Goal: Navigation & Orientation: Go to known website

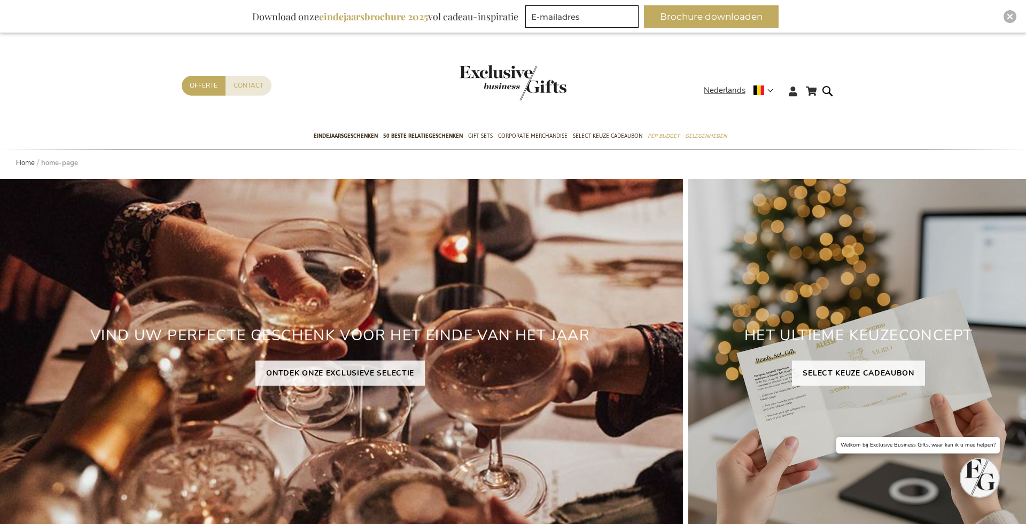
type input "administrator"
click at [1008, 17] on img "Close" at bounding box center [1010, 16] width 6 height 6
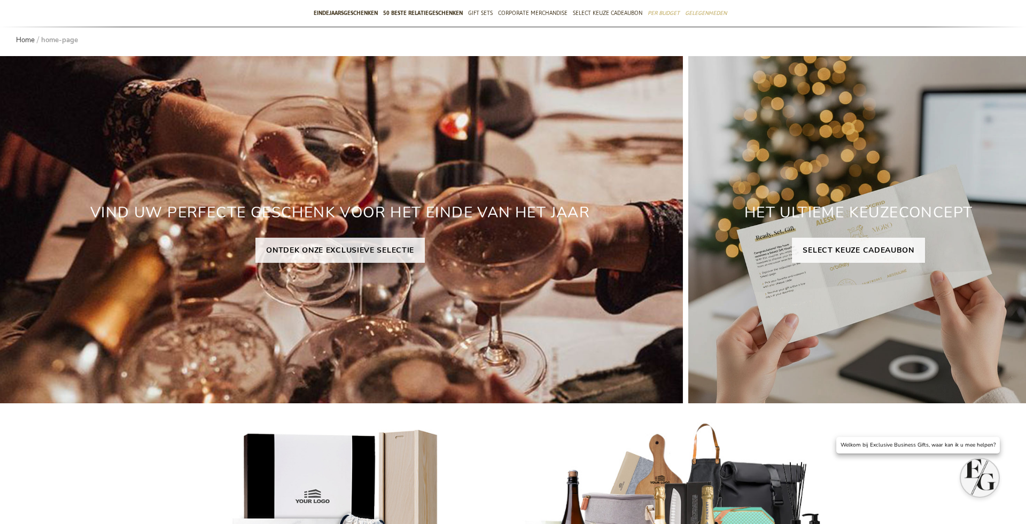
scroll to position [95, 0]
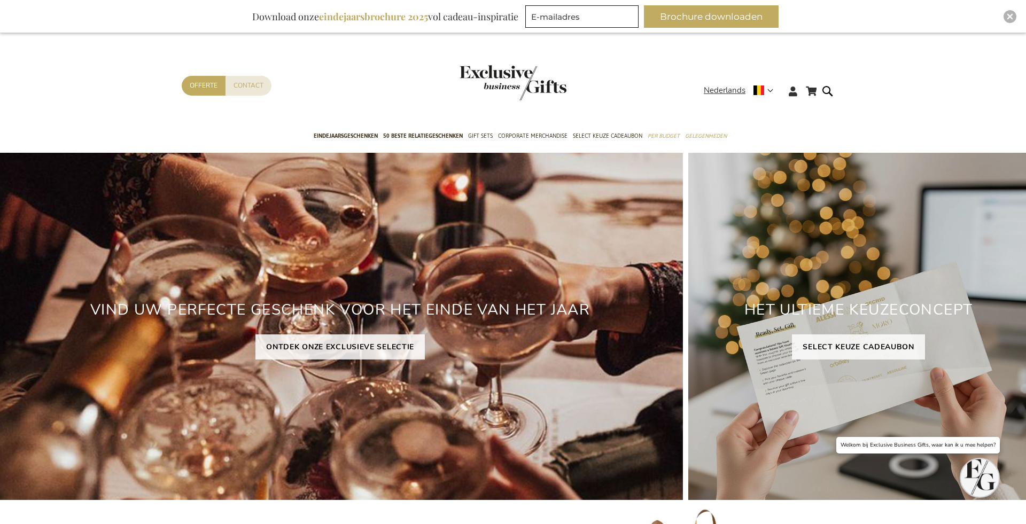
type input "administrator"
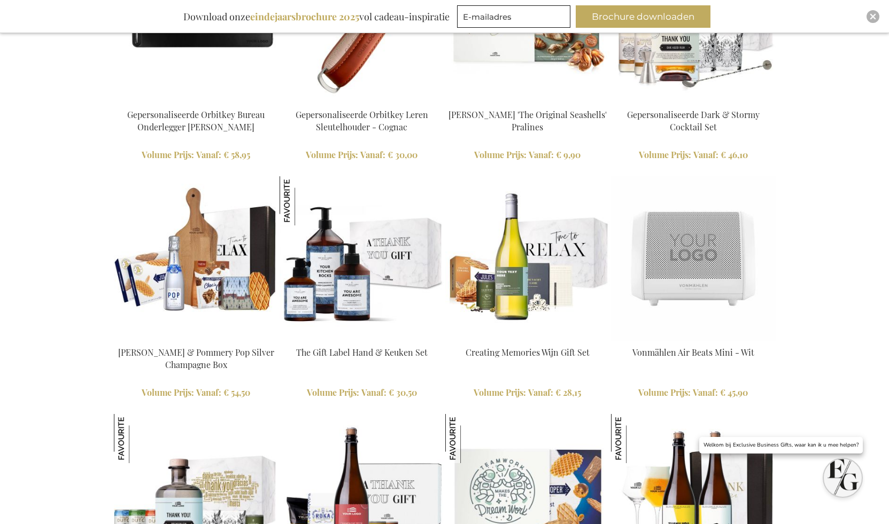
scroll to position [2091, 0]
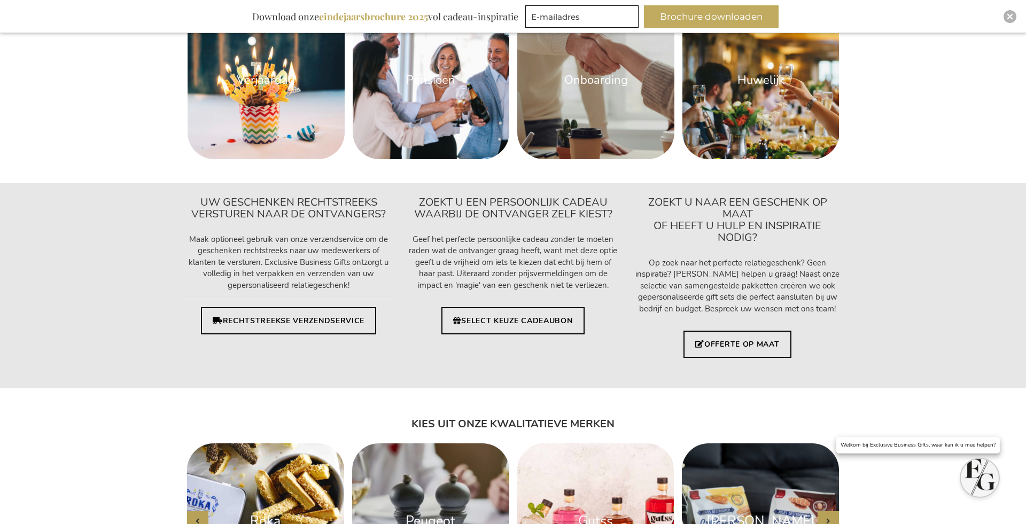
scroll to position [1902, 0]
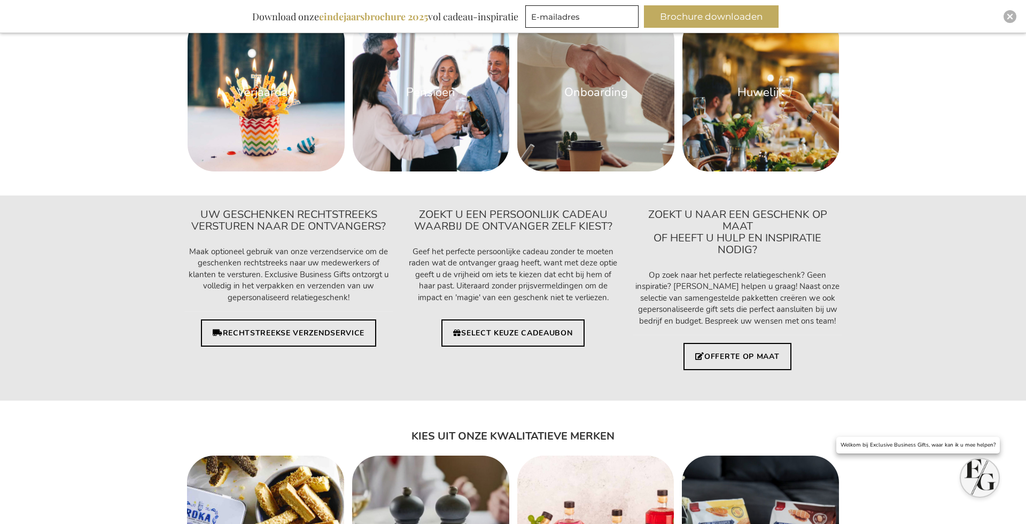
type input "administrator"
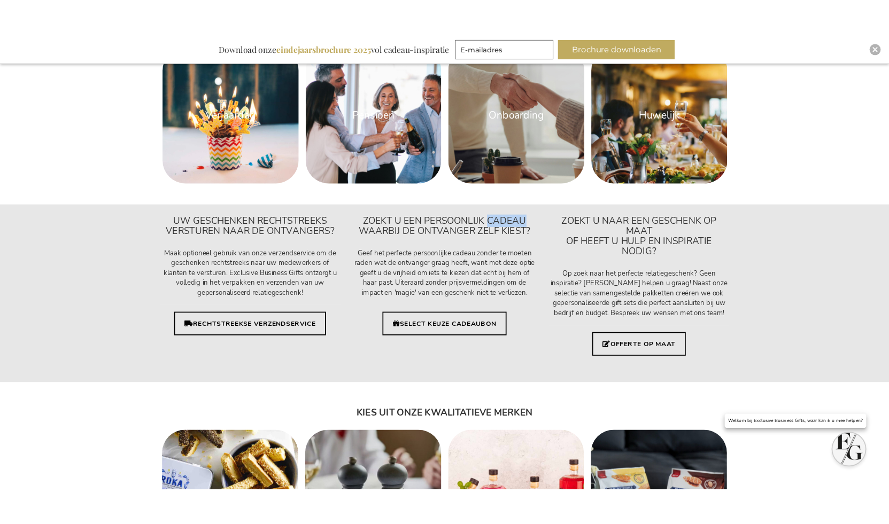
scroll to position [1899, 0]
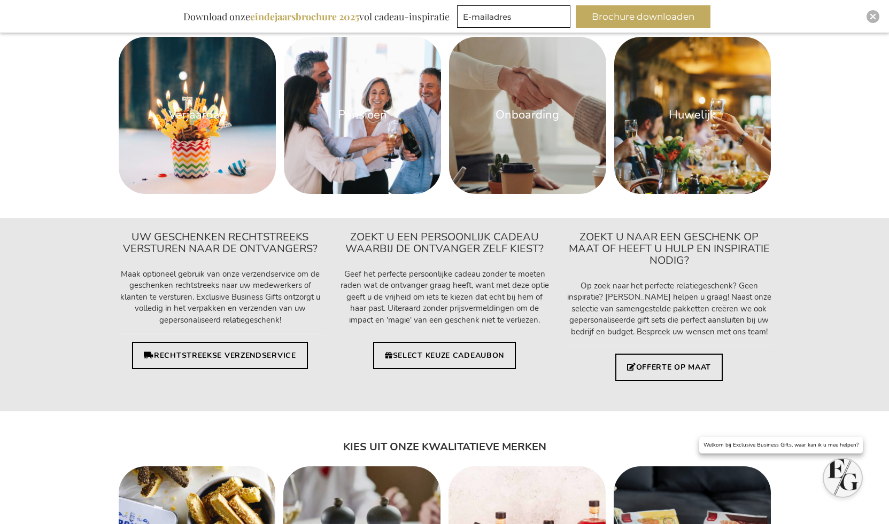
scroll to position [1880, 0]
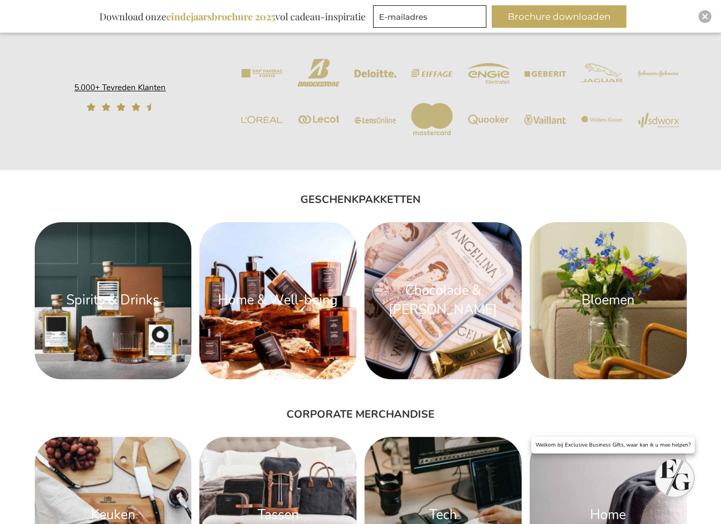
scroll to position [1258, 0]
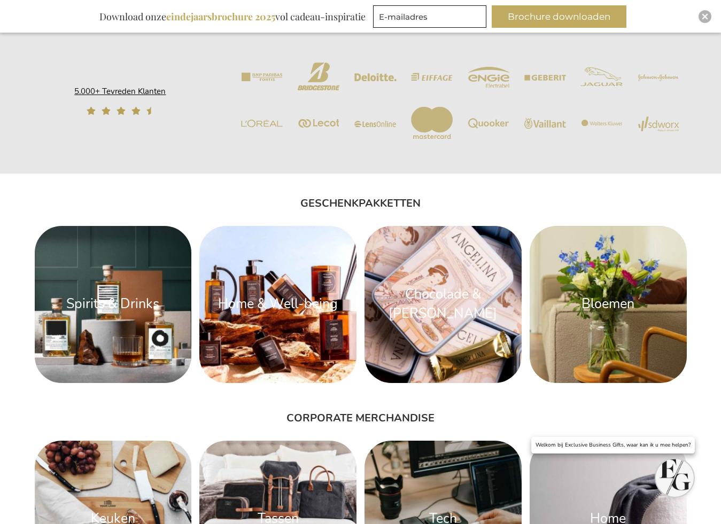
type input "administrator"
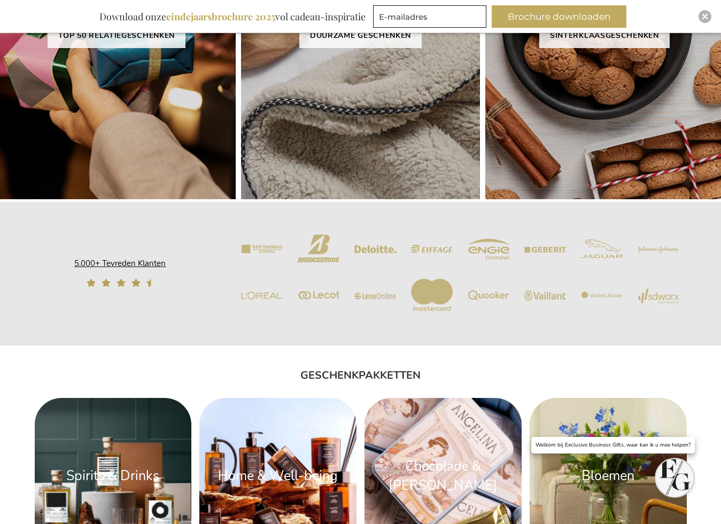
scroll to position [1075, 0]
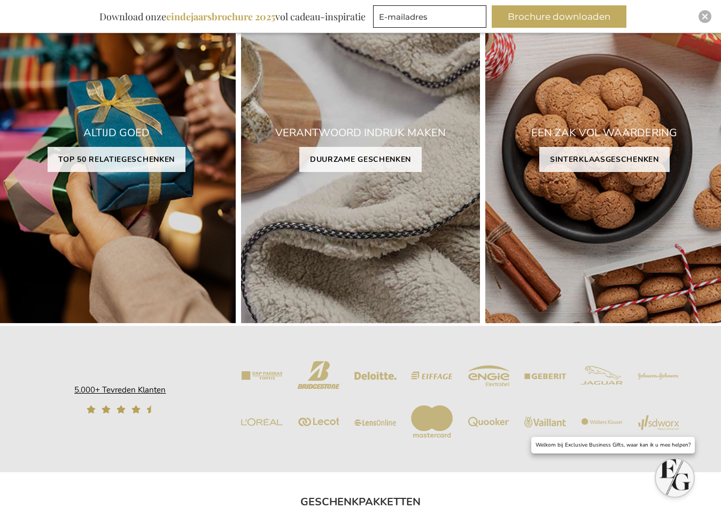
scroll to position [907, 0]
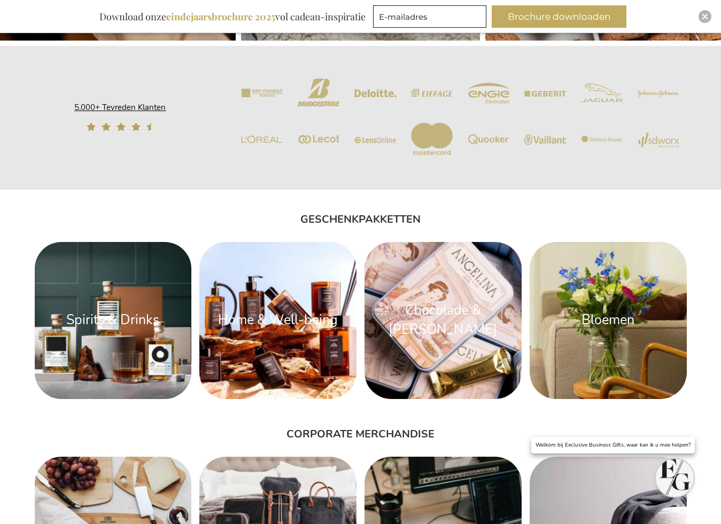
scroll to position [1235, 0]
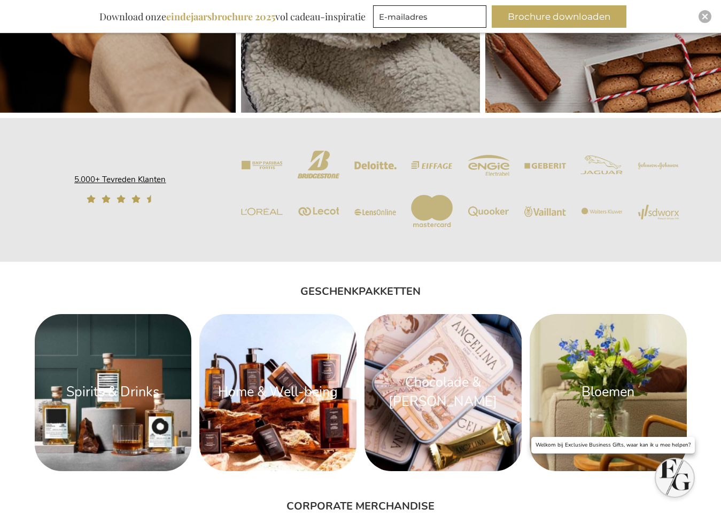
scroll to position [1307, 0]
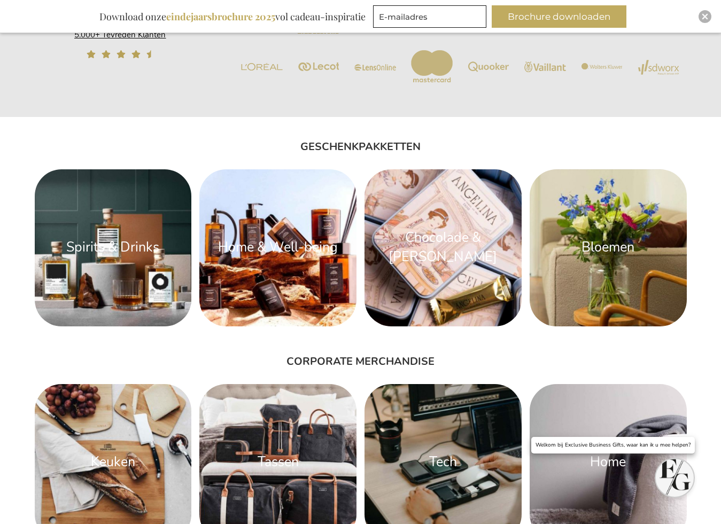
type input "administrator"
click at [698, 18] on div "Close" at bounding box center [704, 16] width 13 height 13
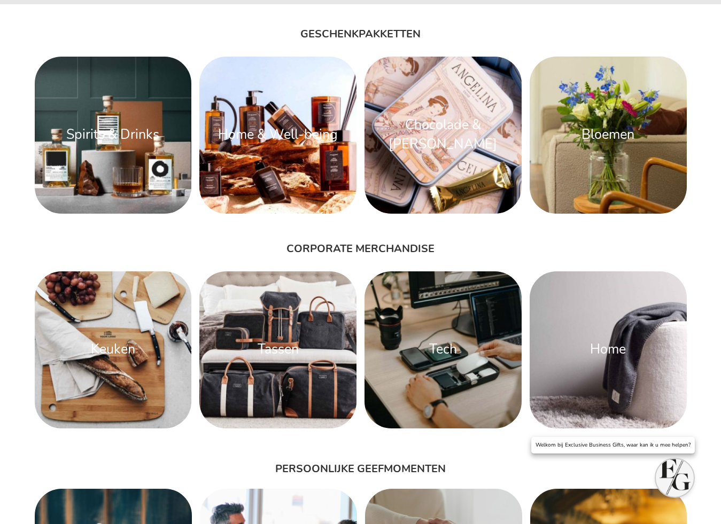
scroll to position [1381, 0]
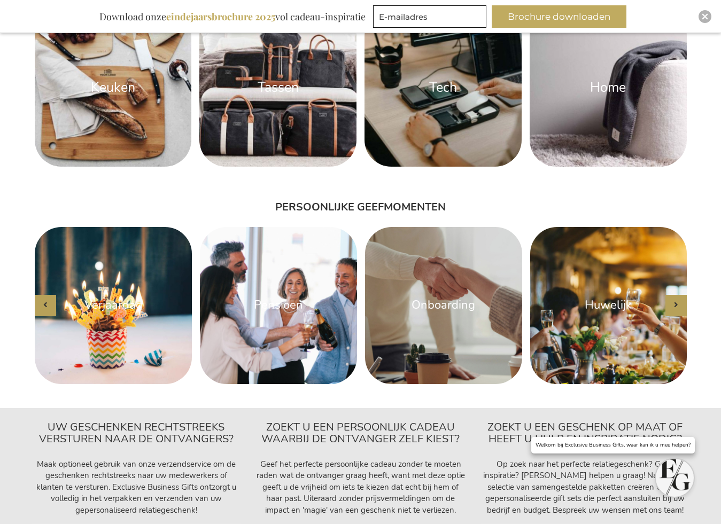
scroll to position [1768, 0]
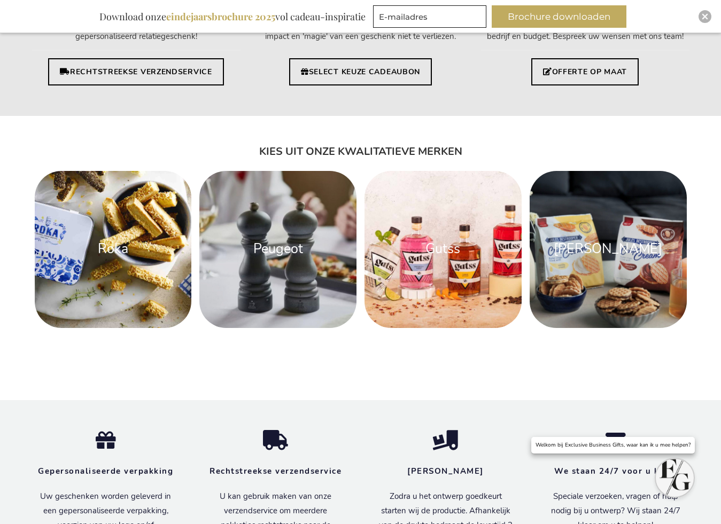
type input "administrator"
click at [705, 18] on img "Close" at bounding box center [705, 16] width 6 height 6
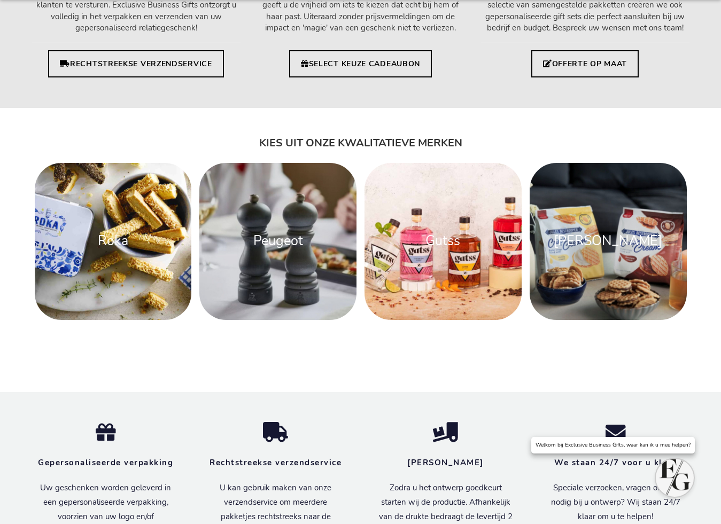
scroll to position [2122, 0]
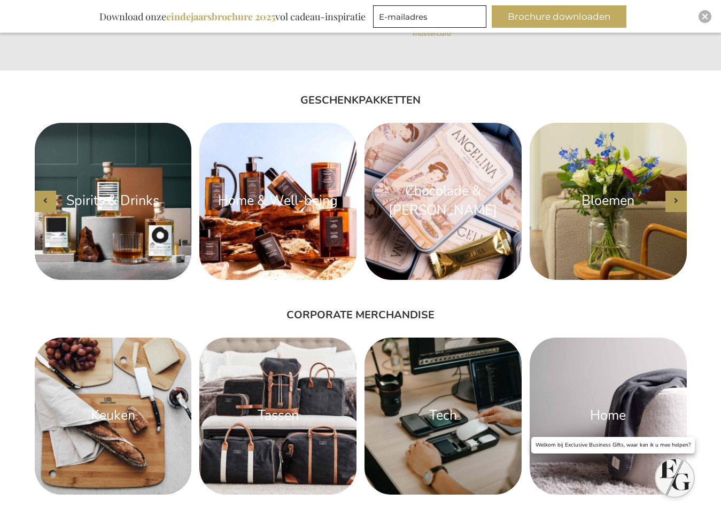
scroll to position [1451, 0]
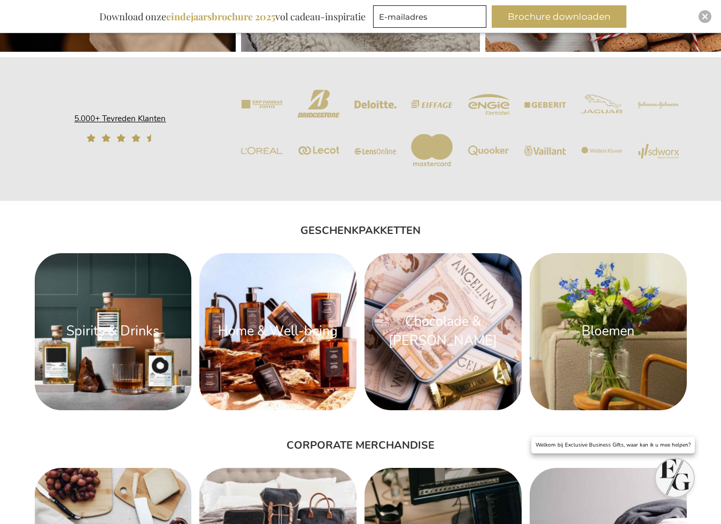
scroll to position [1204, 0]
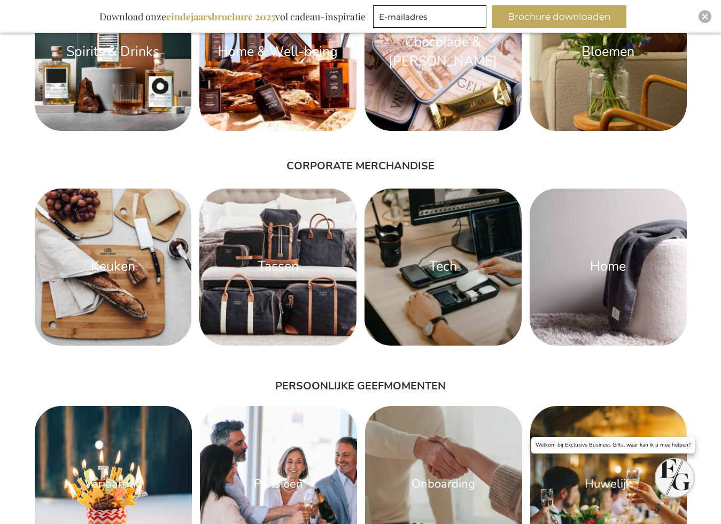
scroll to position [1730, 0]
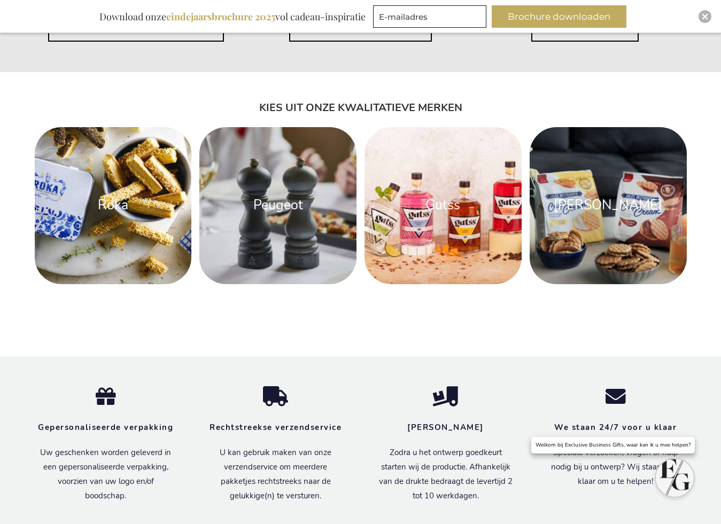
type input "administrator"
click at [704, 19] on img "Close" at bounding box center [705, 16] width 6 height 6
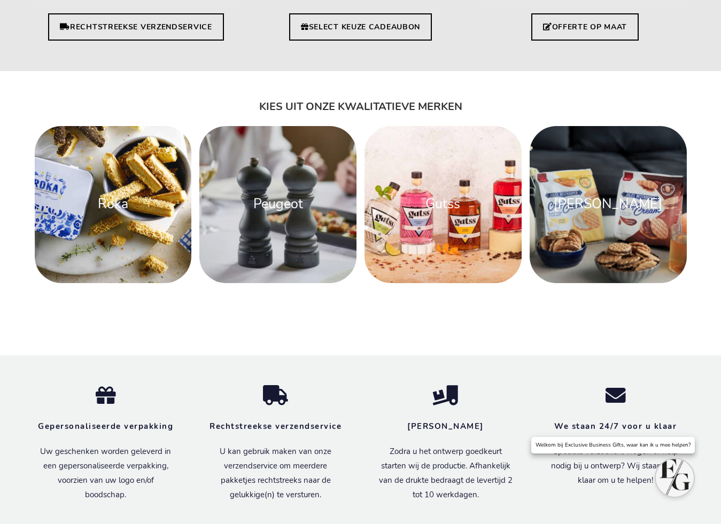
scroll to position [2167, 0]
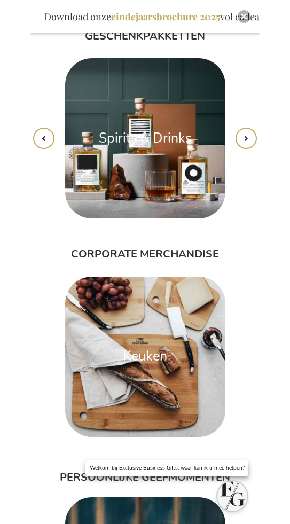
scroll to position [2798, 0]
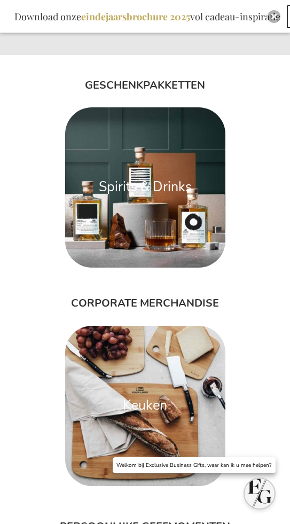
scroll to position [2798, 0]
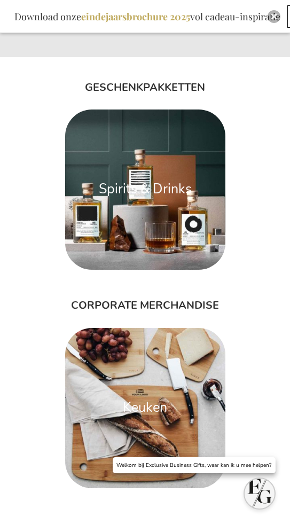
drag, startPoint x: 290, startPoint y: 277, endPoint x: 260, endPoint y: 272, distance: 30.3
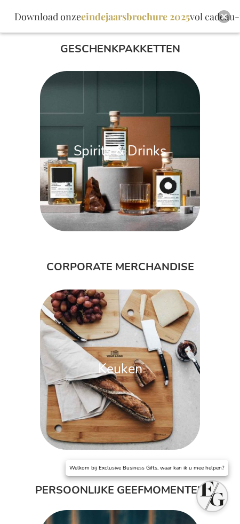
type input "administrator"
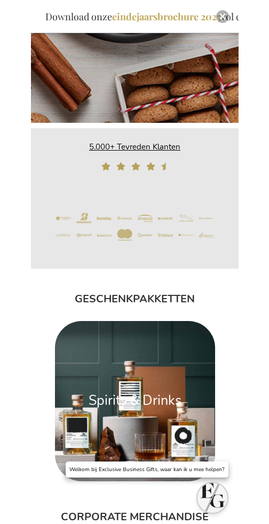
scroll to position [2522, 0]
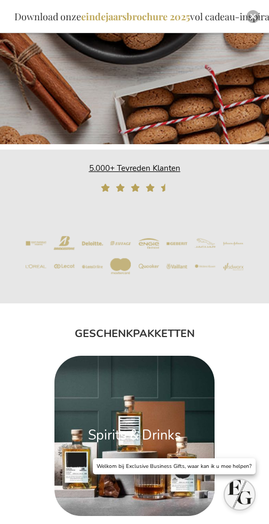
type input "administrator"
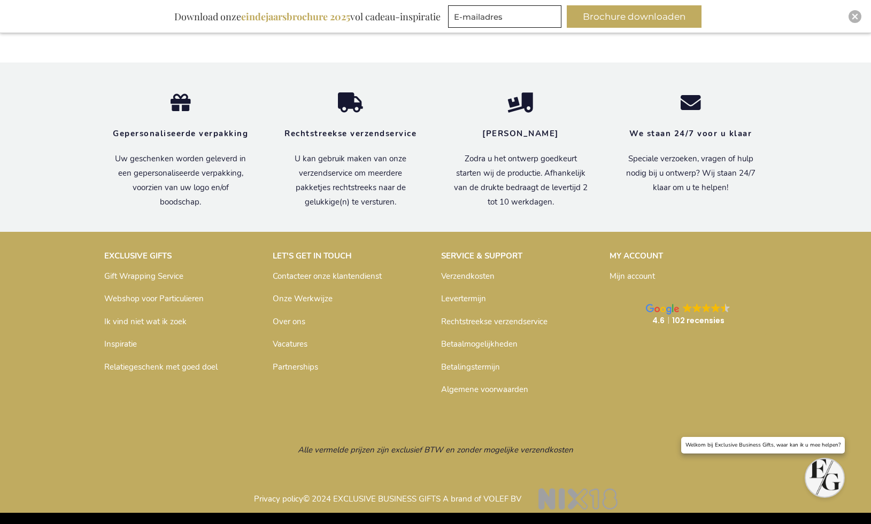
scroll to position [2493, 0]
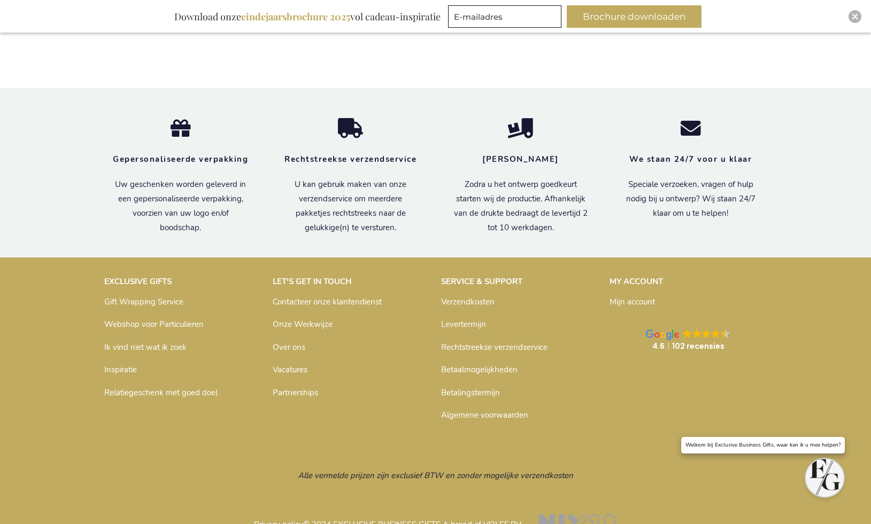
scroll to position [2493, 0]
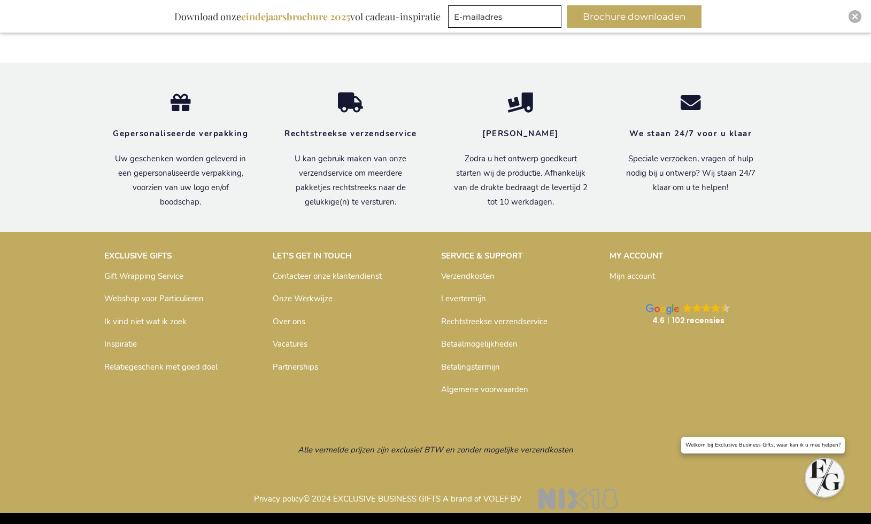
type input "administrator"
drag, startPoint x: 852, startPoint y: 18, endPoint x: 783, endPoint y: 61, distance: 81.4
click at [851, 18] on img "Close" at bounding box center [854, 16] width 6 height 6
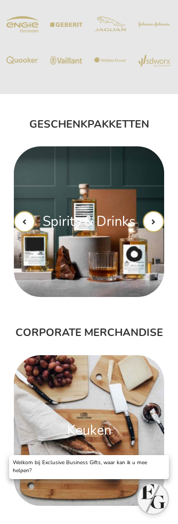
scroll to position [2785, 0]
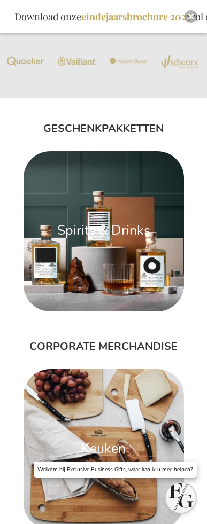
type input "administrator"
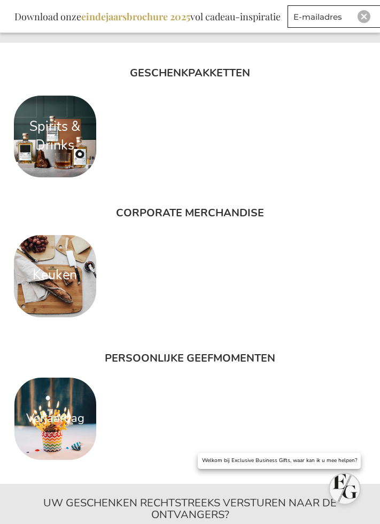
scroll to position [2966, 0]
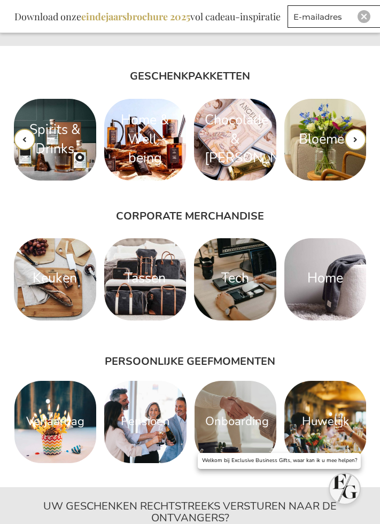
scroll to position [2966, 0]
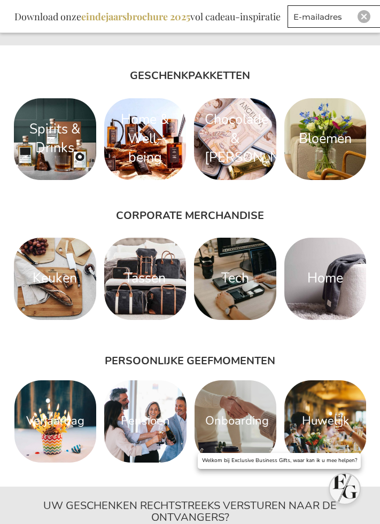
type input "administrator"
click at [363, 17] on img "Close" at bounding box center [364, 16] width 6 height 6
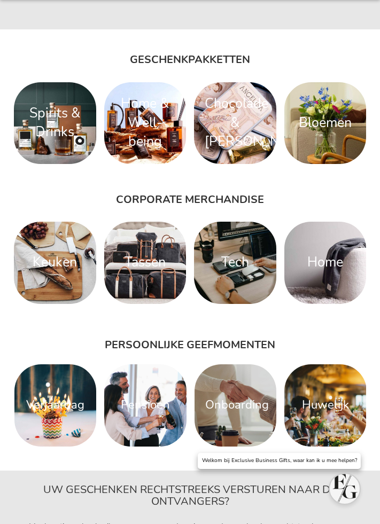
scroll to position [2933, 0]
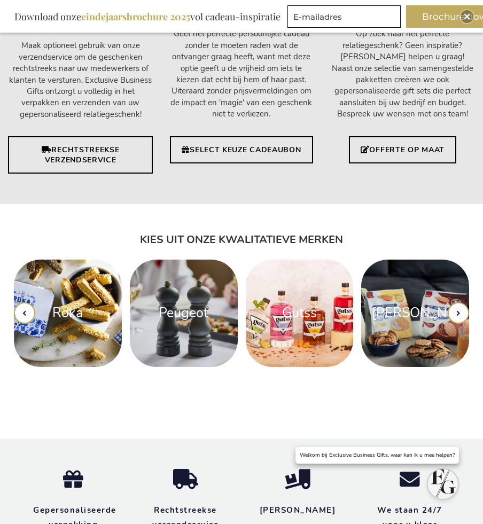
scroll to position [1904, 0]
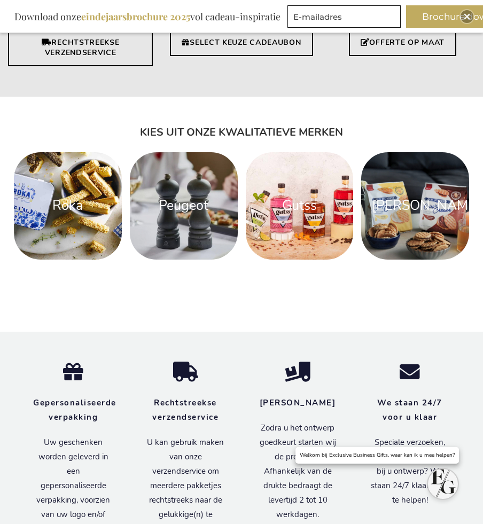
scroll to position [1978, 0]
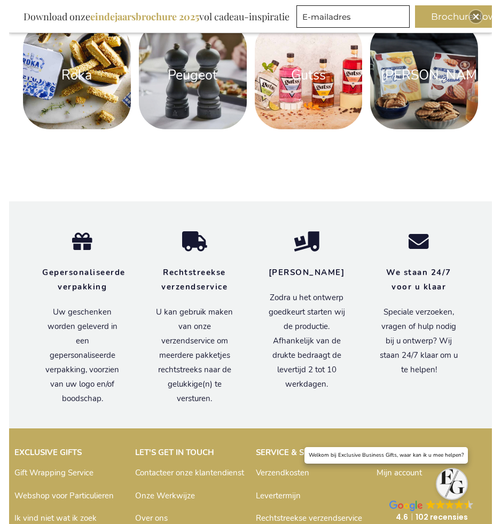
scroll to position [2102, 0]
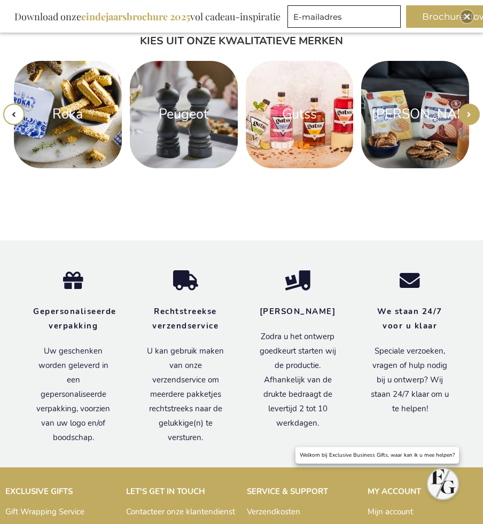
type input "administrator"
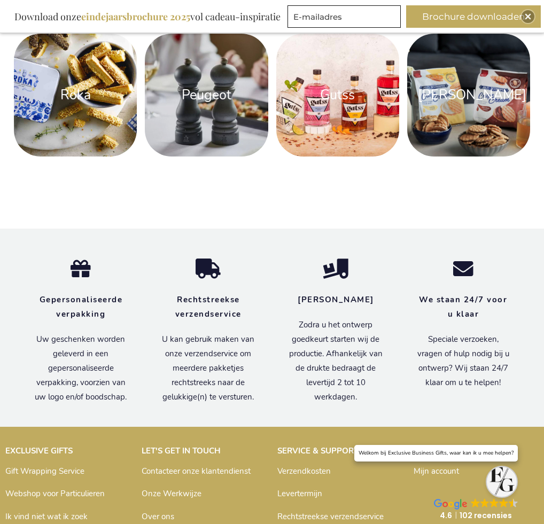
scroll to position [2171, 0]
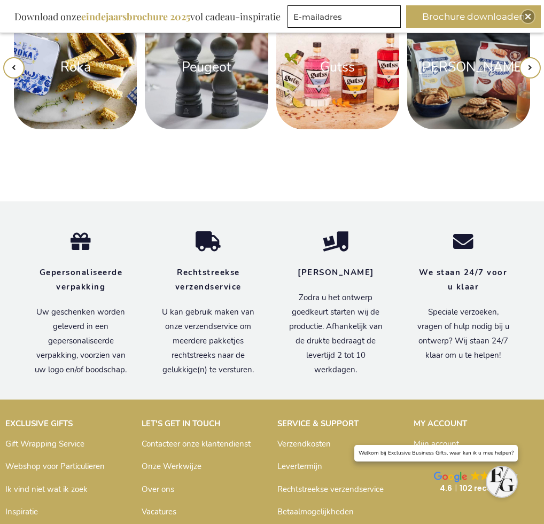
scroll to position [2156, 0]
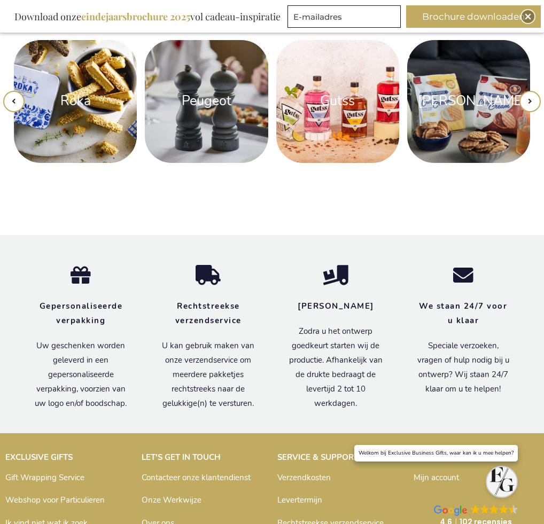
type input "administrator"
click at [527, 18] on img "Close" at bounding box center [528, 16] width 6 height 6
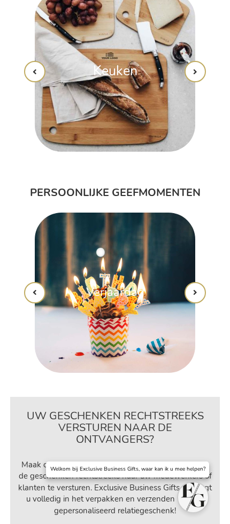
scroll to position [3179, 0]
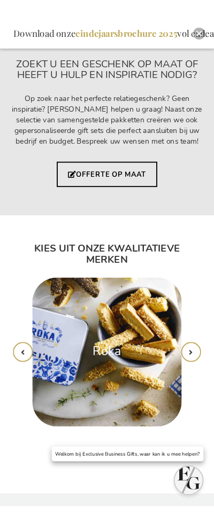
scroll to position [3961, 0]
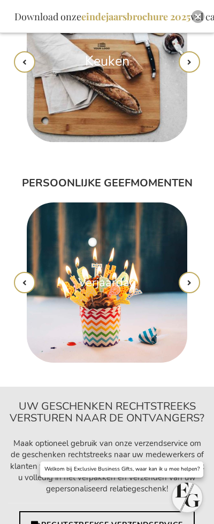
scroll to position [3174, 0]
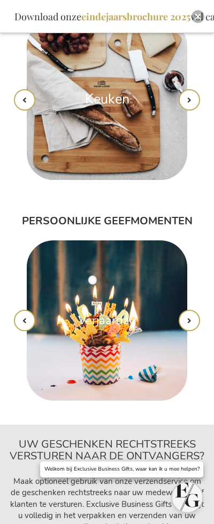
type input "administrator"
click at [200, 15] on img "Close" at bounding box center [198, 16] width 6 height 6
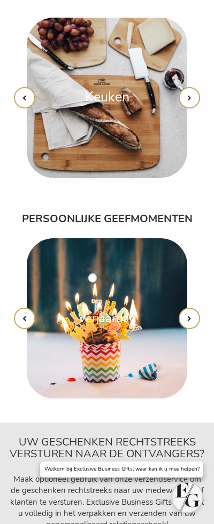
scroll to position [3141, 0]
